Goal: Task Accomplishment & Management: Use online tool/utility

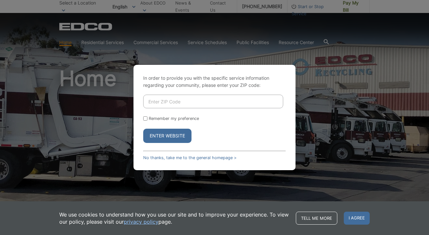
click at [158, 99] on input "Enter ZIP Code" at bounding box center [213, 102] width 140 height 14
type input "91977"
click at [167, 136] on button "Enter Website" at bounding box center [167, 136] width 48 height 14
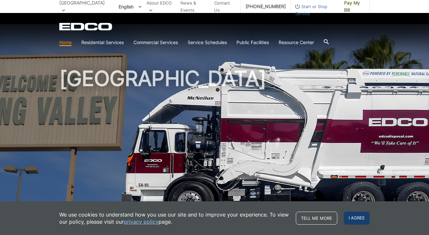
click at [352, 218] on span "I agree" at bounding box center [357, 218] width 26 height 13
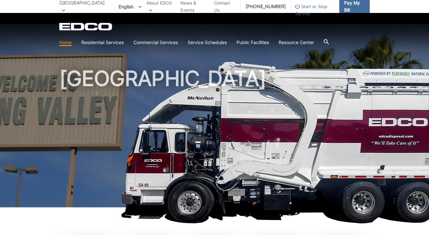
click at [353, 7] on span "Pay My Bill" at bounding box center [354, 6] width 20 height 14
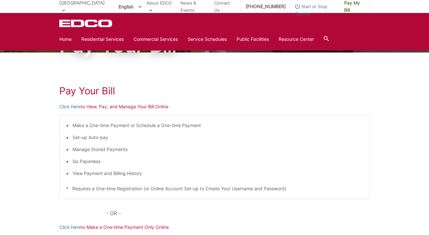
scroll to position [54, 0]
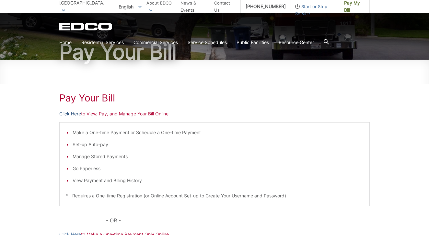
click at [76, 115] on link "Click Here" at bounding box center [70, 113] width 22 height 7
